Goal: Navigation & Orientation: Find specific page/section

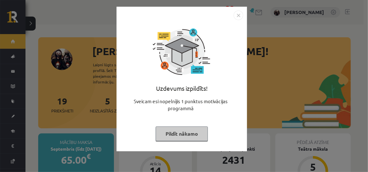
click at [171, 131] on button "Pildīt nākamo" at bounding box center [182, 133] width 52 height 15
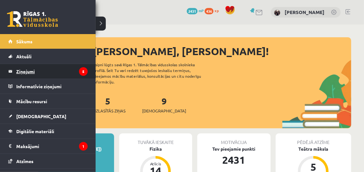
click at [21, 76] on legend "Ziņojumi 5" at bounding box center [51, 71] width 71 height 15
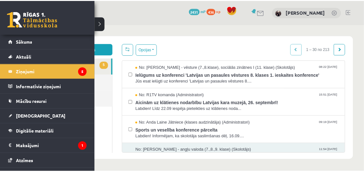
scroll to position [40, 0]
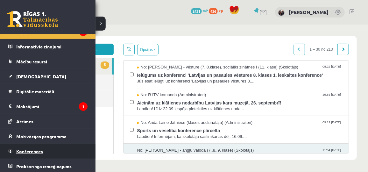
click at [17, 148] on span "Konferences" at bounding box center [29, 151] width 27 height 6
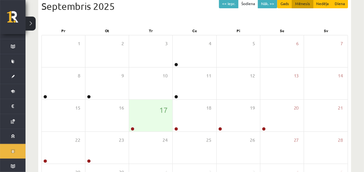
scroll to position [84, 0]
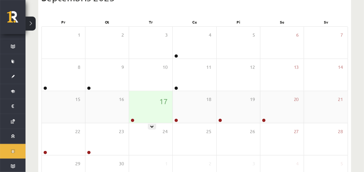
click at [132, 101] on div "17" at bounding box center [150, 107] width 43 height 32
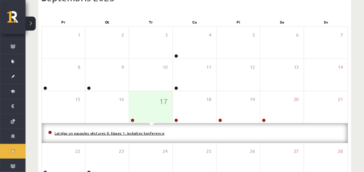
click at [131, 131] on link "Latvijas un pasaules vēstures 8. klases 1. ieskaites konference" at bounding box center [109, 133] width 110 height 5
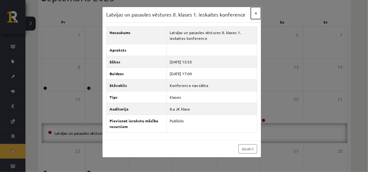
click at [255, 11] on button "×" at bounding box center [256, 13] width 10 height 12
